Goal: Use online tool/utility: Utilize a website feature to perform a specific function

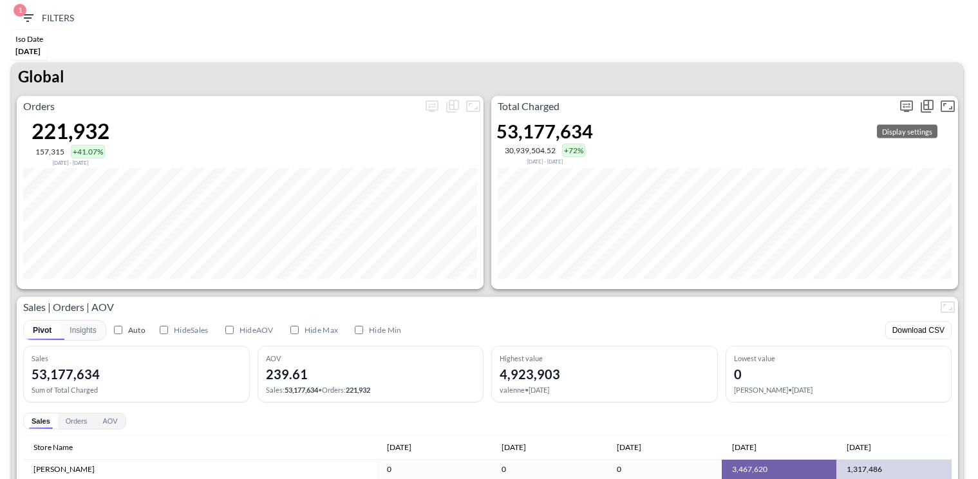
click at [905, 104] on icon "more" at bounding box center [906, 106] width 15 height 15
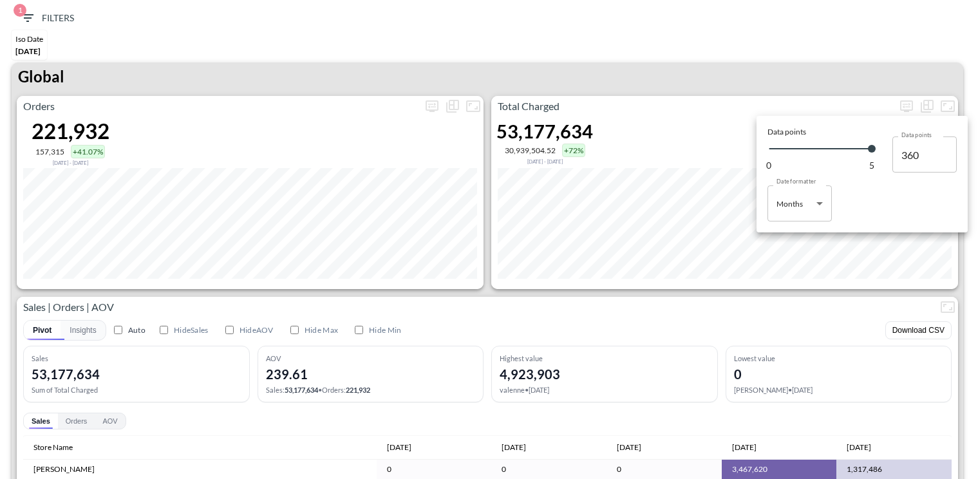
click at [808, 211] on body "BI.P.EYE, Interactive Analytics Dashboards 1 Filters Iso Date Jun 01, 2025 Glob…" at bounding box center [489, 239] width 978 height 479
click at [782, 227] on li "Days" at bounding box center [800, 236] width 64 height 19
type input "Days"
type input "131"
click at [773, 291] on div at bounding box center [489, 239] width 978 height 479
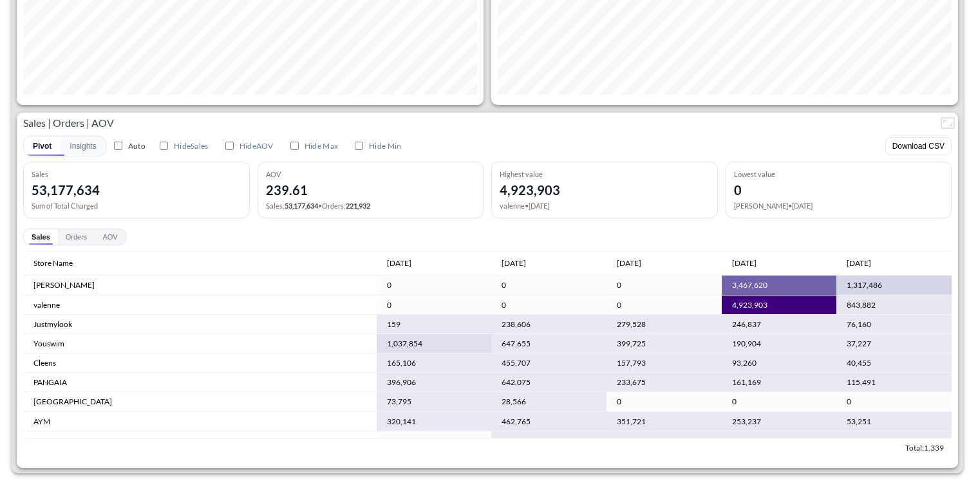
scroll to position [386, 0]
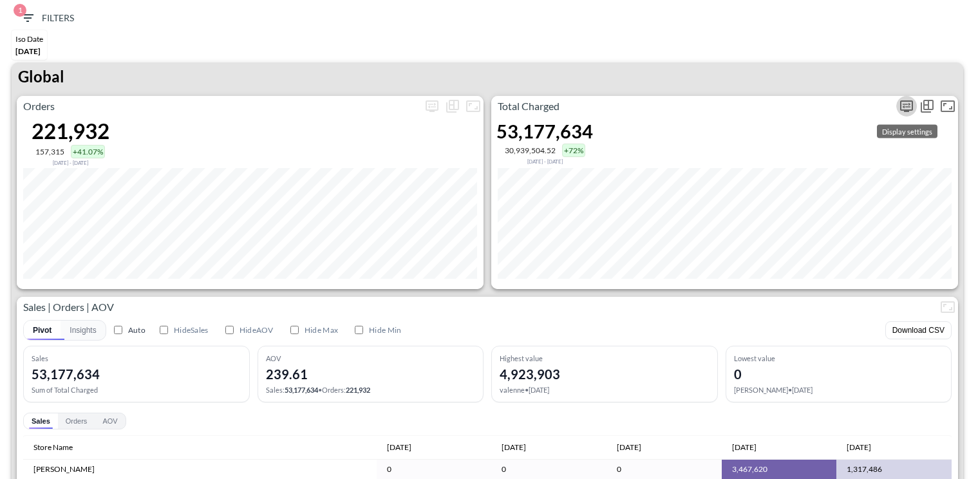
click at [908, 103] on icon "more" at bounding box center [907, 105] width 8 height 5
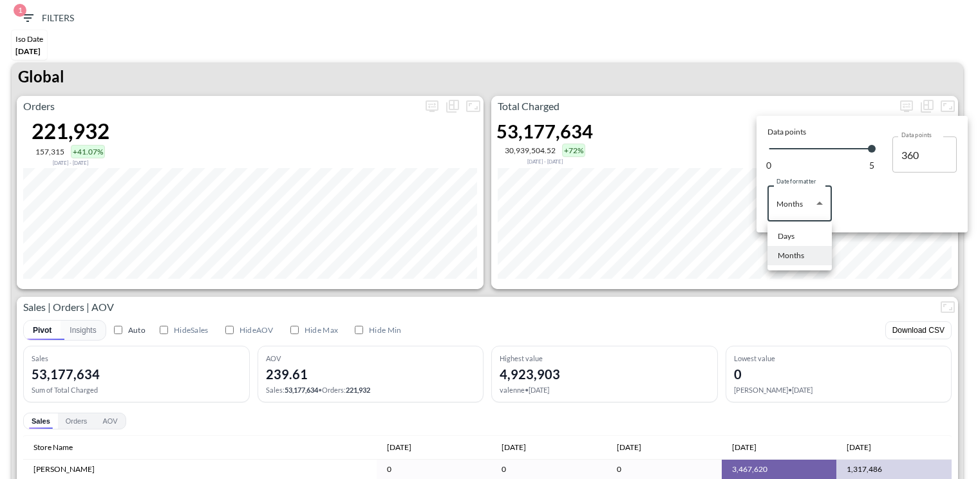
click at [815, 200] on body "BI.P.EYE, Interactive Analytics Dashboards 1 Filters Iso Date Jun 01, 2025 Glob…" at bounding box center [489, 239] width 978 height 479
click at [793, 235] on div "Days" at bounding box center [786, 237] width 17 height 12
type input "Days"
type input "131"
click at [736, 295] on div at bounding box center [489, 239] width 978 height 479
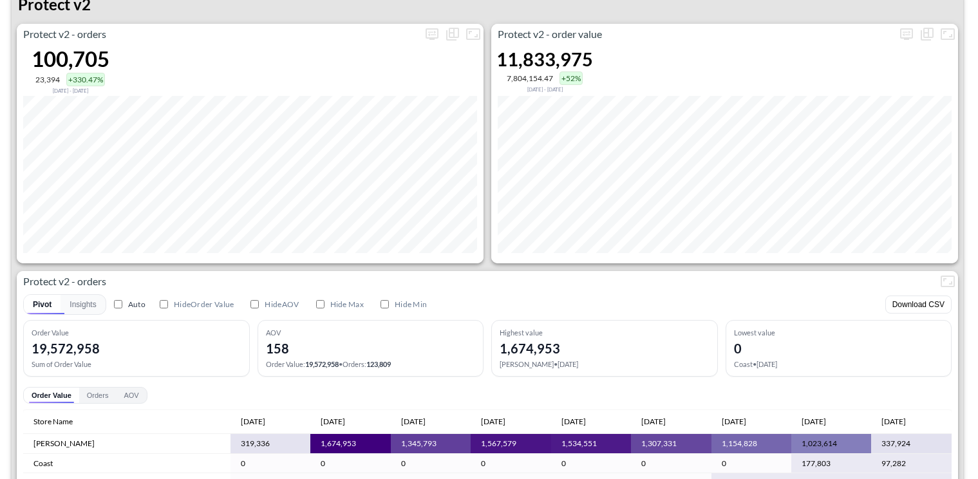
scroll to position [2559, 0]
